Goal: Obtain resource: Download file/media

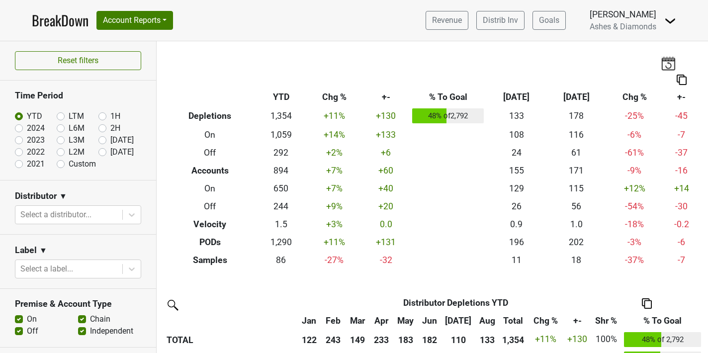
scroll to position [213, 0]
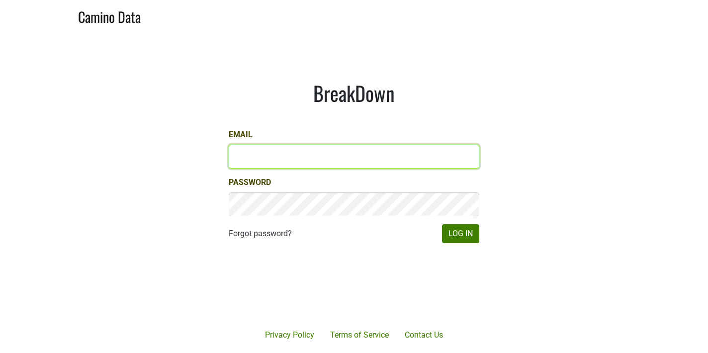
click at [269, 147] on input "Email" at bounding box center [354, 157] width 251 height 24
type input "chad@ashesdiamonds.com"
click at [442, 224] on button "Log In" at bounding box center [460, 233] width 37 height 19
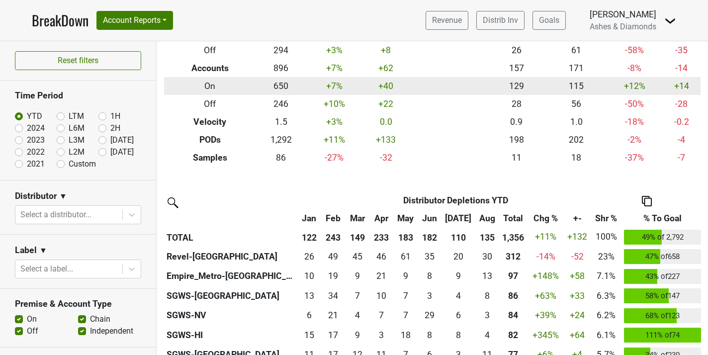
scroll to position [113, 0]
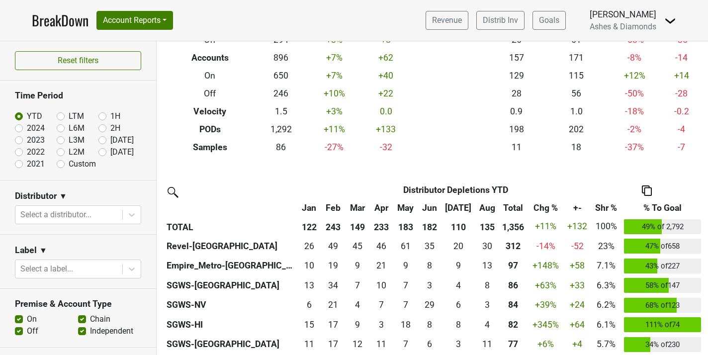
click at [648, 187] on img at bounding box center [647, 191] width 10 height 10
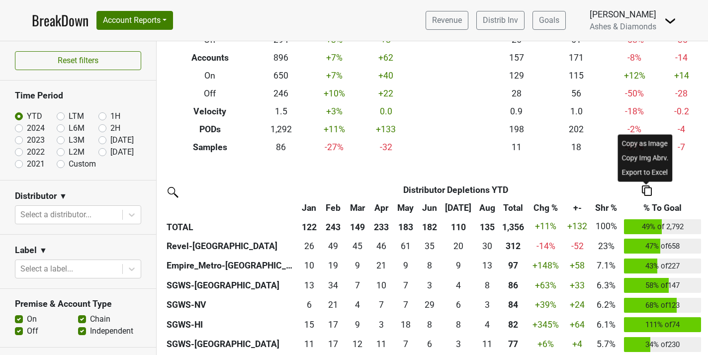
click at [639, 174] on div "Export to Excel" at bounding box center [645, 172] width 51 height 14
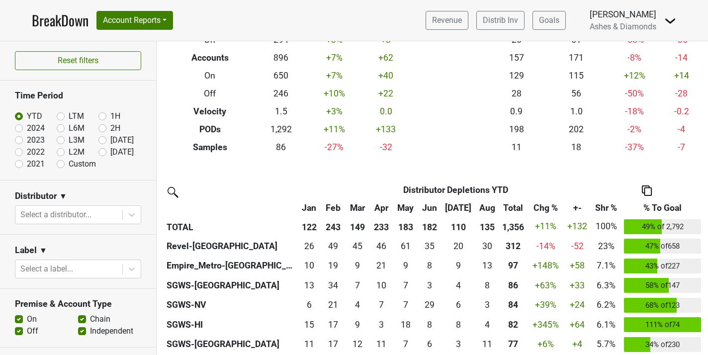
click at [69, 167] on label "Custom" at bounding box center [82, 164] width 27 height 12
click at [60, 167] on input "Custom" at bounding box center [77, 163] width 40 height 10
radio input "true"
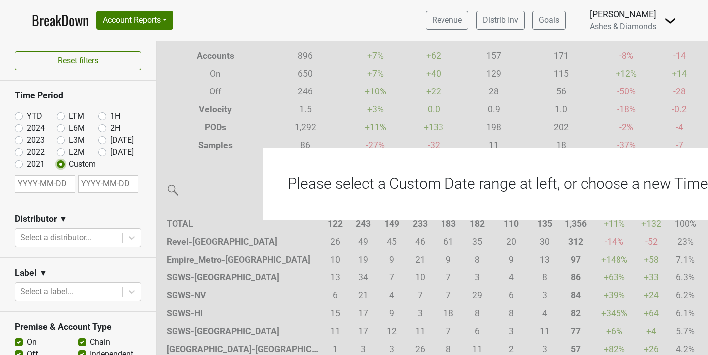
scroll to position [111, 0]
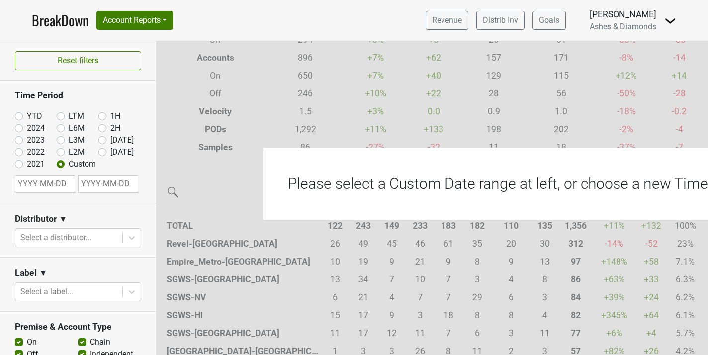
select select "8"
select select "2025"
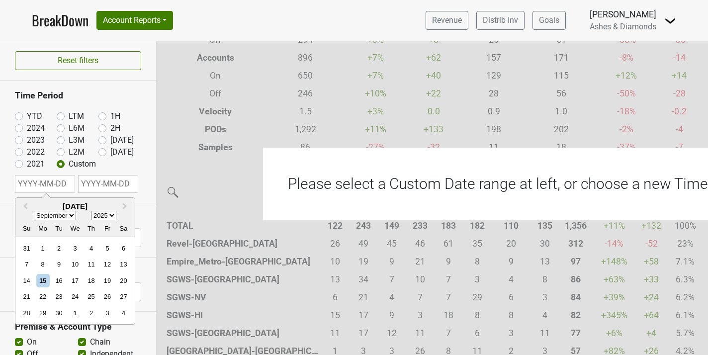
click at [54, 191] on input "text" at bounding box center [45, 184] width 60 height 18
click at [64, 217] on select "January February March April May June July August September October November De…" at bounding box center [55, 215] width 42 height 9
select select "0"
click at [34, 211] on select "January February March April May June July August September October November De…" at bounding box center [55, 215] width 42 height 9
click at [73, 249] on div "1" at bounding box center [74, 248] width 13 height 13
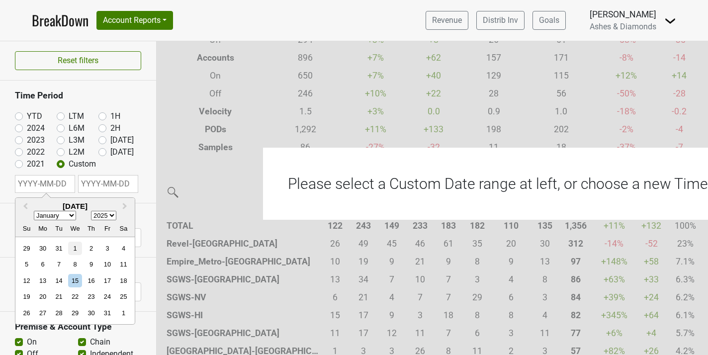
type input "[DATE]"
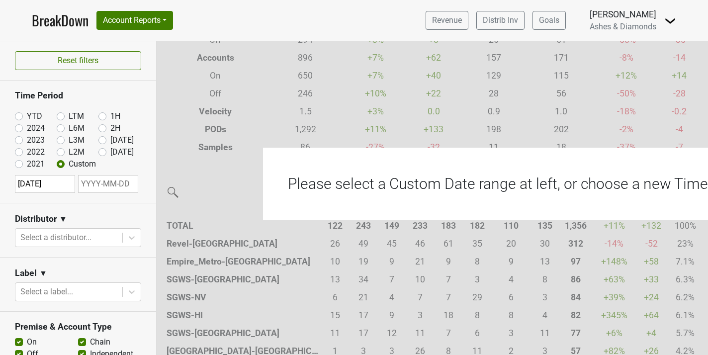
click at [114, 179] on input "text" at bounding box center [108, 184] width 60 height 18
select select "8"
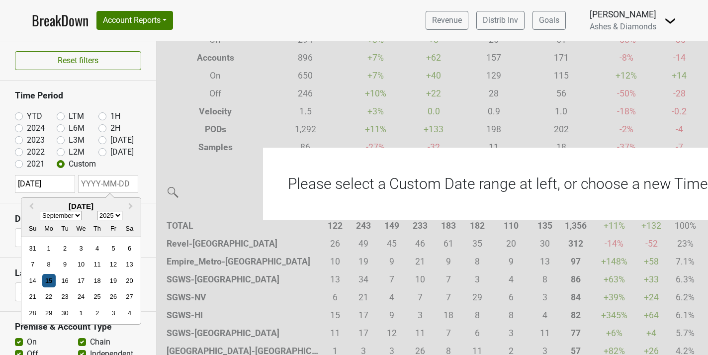
click at [51, 281] on div "15" at bounding box center [48, 280] width 13 height 13
type input "[DATE]"
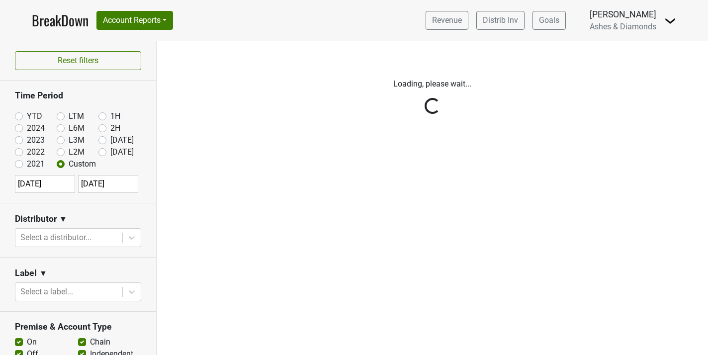
scroll to position [0, 0]
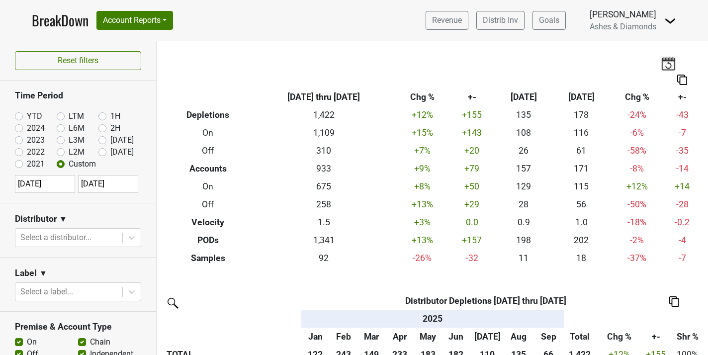
click at [663, 300] on th at bounding box center [674, 301] width 63 height 18
click at [672, 305] on img at bounding box center [675, 301] width 10 height 10
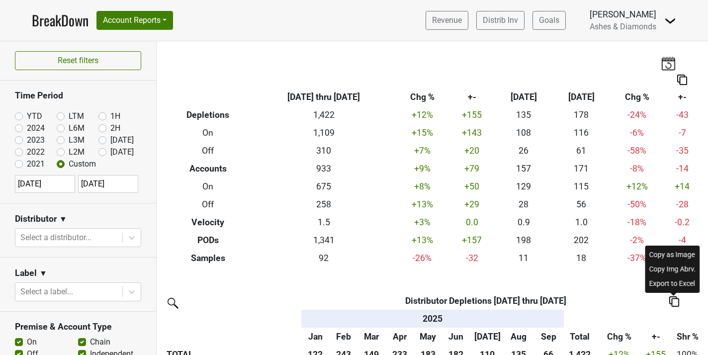
click at [661, 278] on div "Export to Excel" at bounding box center [673, 284] width 51 height 14
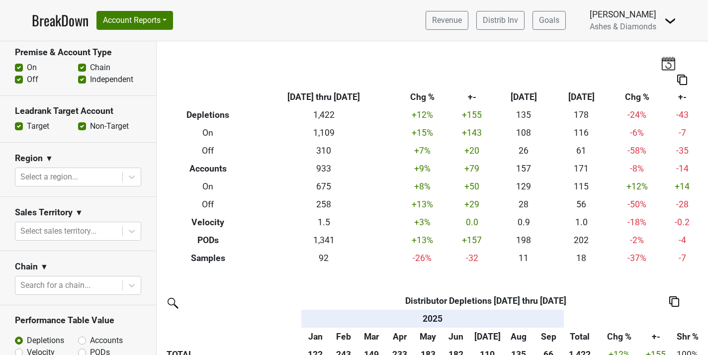
click at [125, 303] on section "Chain ▼ Search for a chain..." at bounding box center [78, 278] width 156 height 54
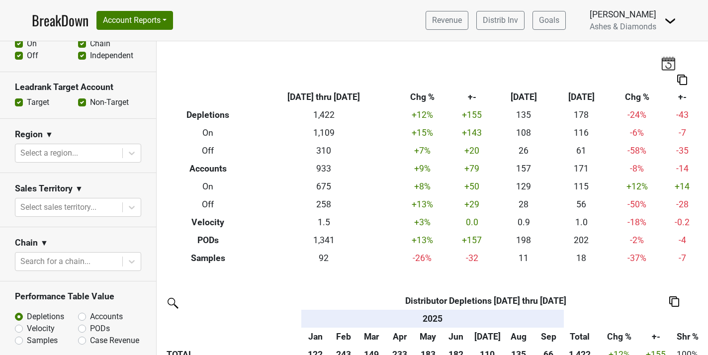
scroll to position [314, 0]
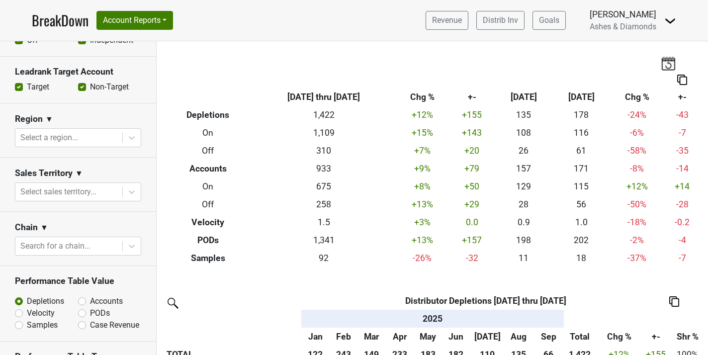
click at [98, 313] on label "PODs" at bounding box center [100, 313] width 20 height 12
click at [98, 313] on input "PODs" at bounding box center [108, 312] width 60 height 10
radio input "true"
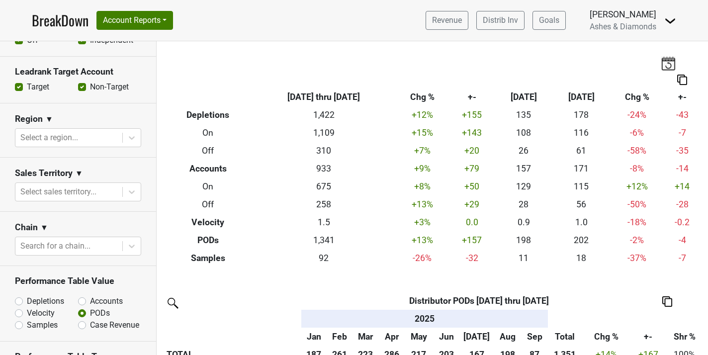
click at [671, 301] on img at bounding box center [668, 301] width 10 height 10
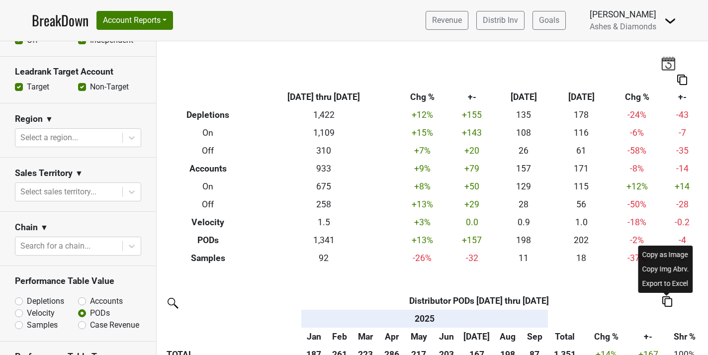
click at [670, 290] on div "Export to Excel" at bounding box center [666, 284] width 51 height 14
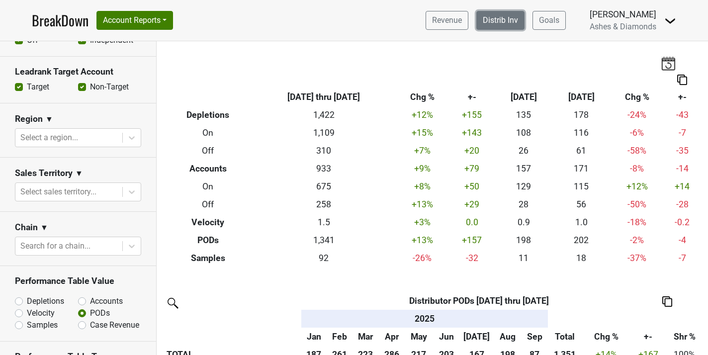
click at [494, 19] on link "Distrib Inv" at bounding box center [501, 20] width 48 height 19
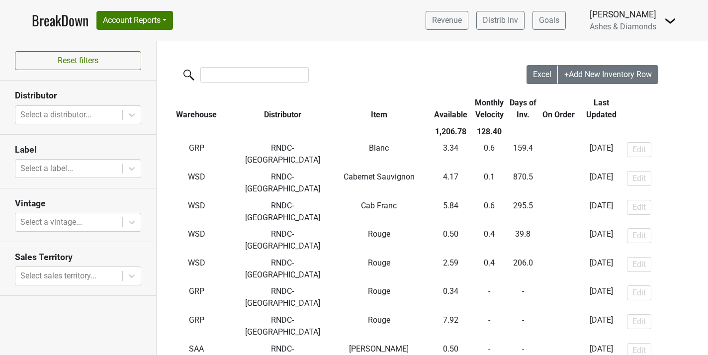
click at [329, 114] on th "Item" at bounding box center [379, 109] width 100 height 29
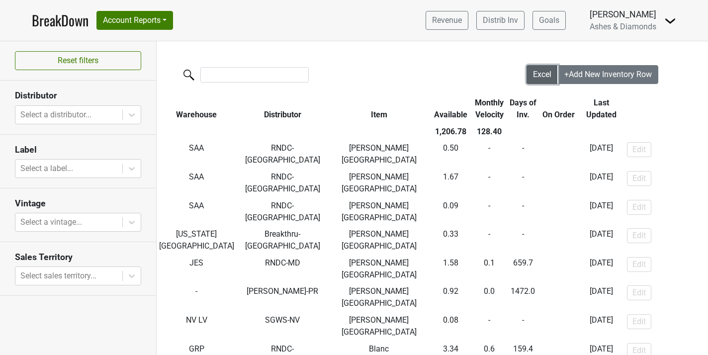
click at [550, 76] on span "Excel" at bounding box center [542, 74] width 18 height 9
